Goal: Task Accomplishment & Management: Manage account settings

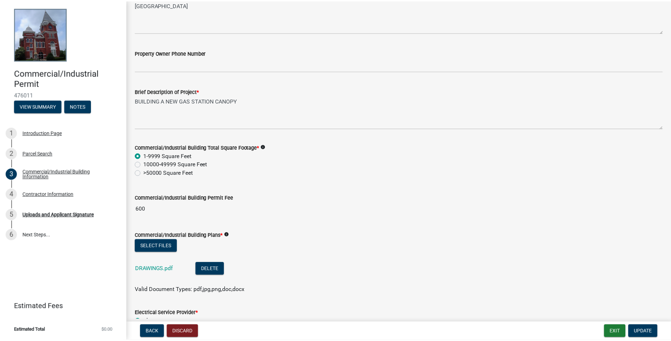
scroll to position [329, 0]
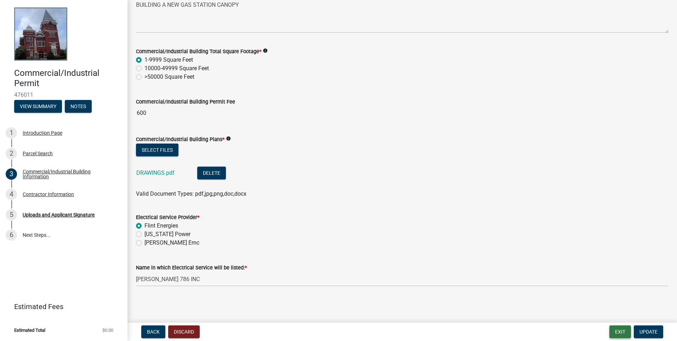
click at [624, 331] on button "Exit" at bounding box center [620, 331] width 22 height 13
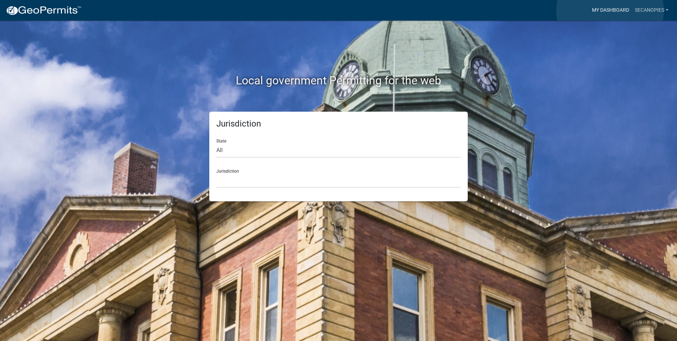
click at [610, 10] on link "My Dashboard" at bounding box center [610, 10] width 43 height 13
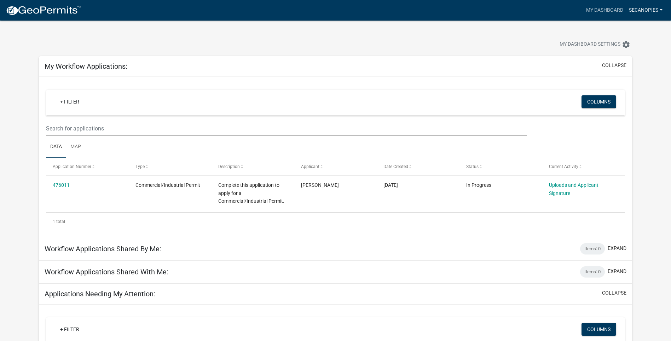
click at [660, 11] on link "secanopies" at bounding box center [646, 10] width 39 height 13
click at [620, 50] on link "Logout" at bounding box center [637, 52] width 57 height 17
